Goal: Information Seeking & Learning: Learn about a topic

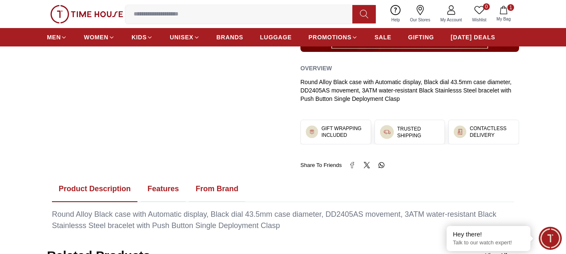
scroll to position [545, 0]
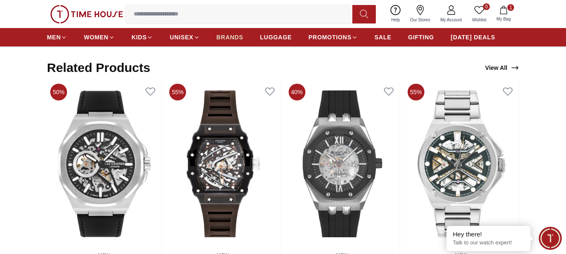
click at [226, 37] on span "BRANDS" at bounding box center [230, 37] width 27 height 8
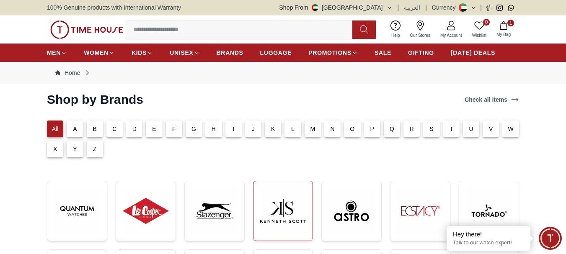
click at [292, 220] on img at bounding box center [283, 211] width 46 height 46
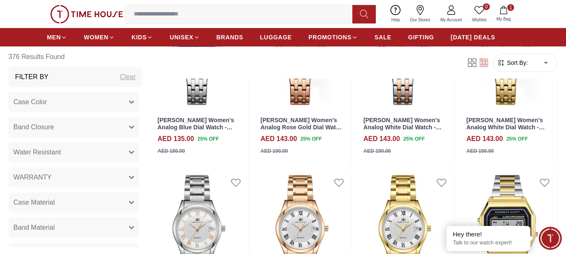
scroll to position [880, 0]
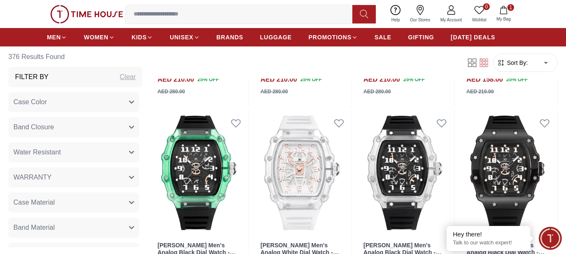
scroll to position [1424, 0]
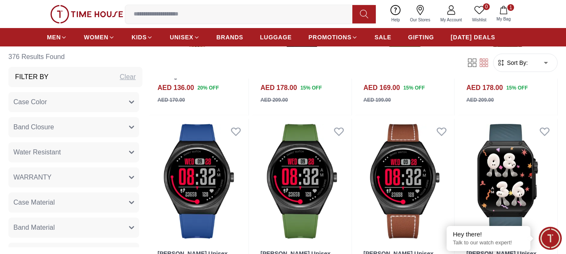
scroll to position [2514, 0]
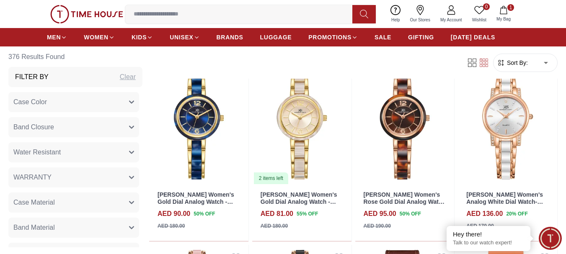
scroll to position [3687, 0]
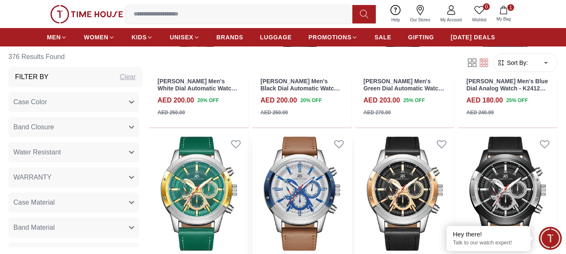
scroll to position [4776, 0]
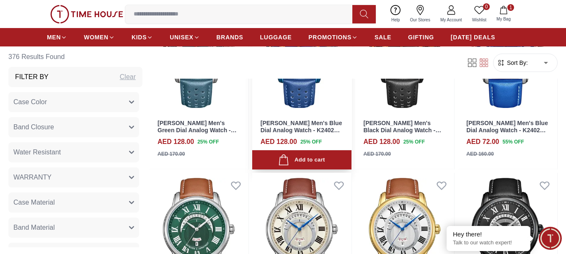
scroll to position [5656, 0]
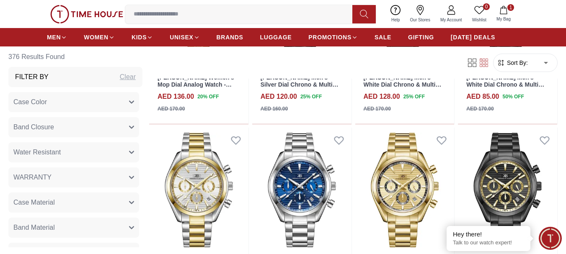
scroll to position [6578, 0]
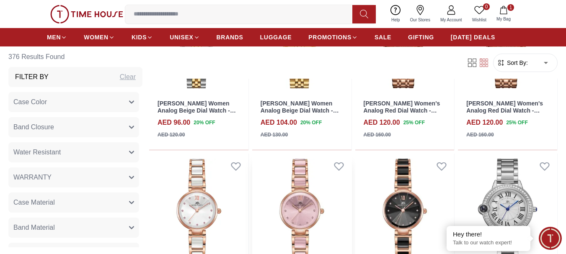
scroll to position [7541, 0]
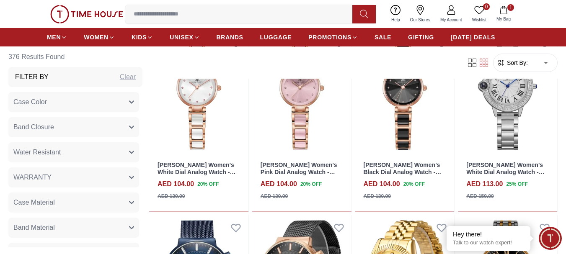
scroll to position [7583, 0]
